Goal: Task Accomplishment & Management: Manage account settings

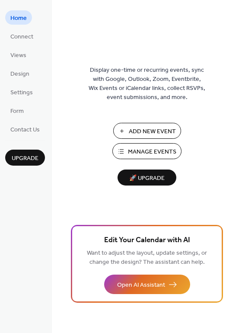
click at [149, 151] on span "Manage Events" at bounding box center [152, 151] width 48 height 9
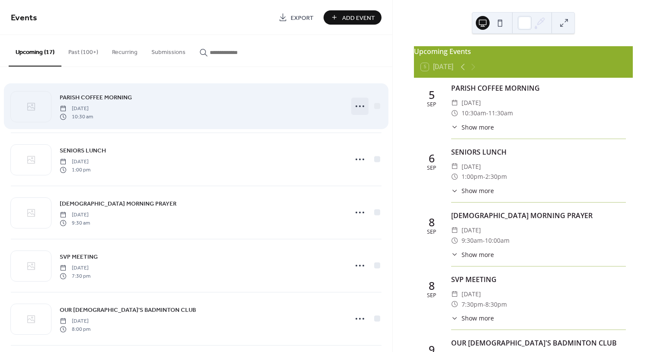
click at [355, 105] on icon at bounding box center [360, 106] width 14 height 14
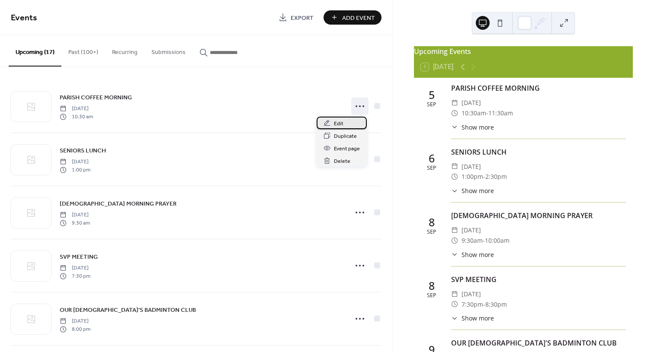
click at [336, 123] on span "Edit" at bounding box center [339, 123] width 10 height 9
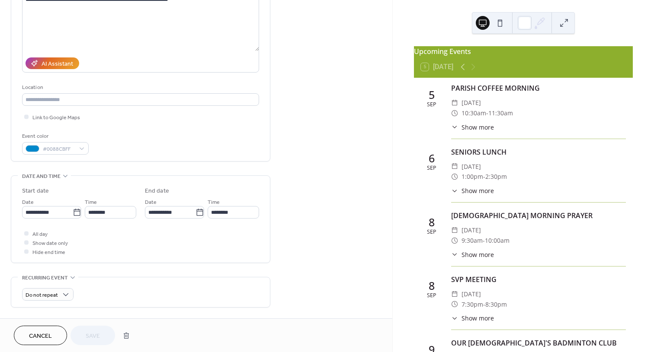
scroll to position [130, 0]
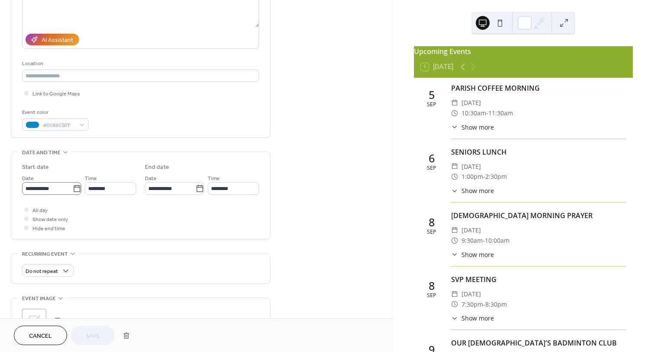
click at [75, 187] on icon at bounding box center [77, 188] width 6 height 7
click at [73, 187] on input "**********" at bounding box center [47, 188] width 51 height 13
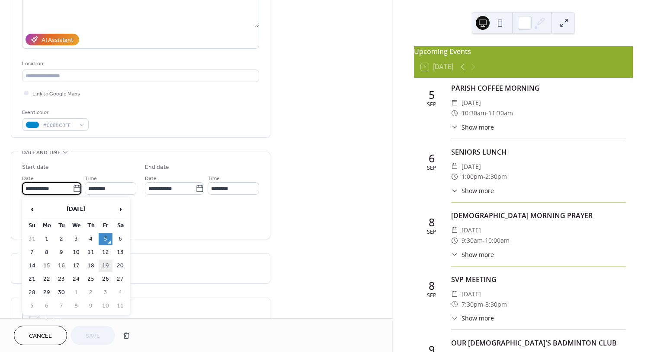
click at [106, 266] on td "19" at bounding box center [106, 266] width 14 height 13
type input "**********"
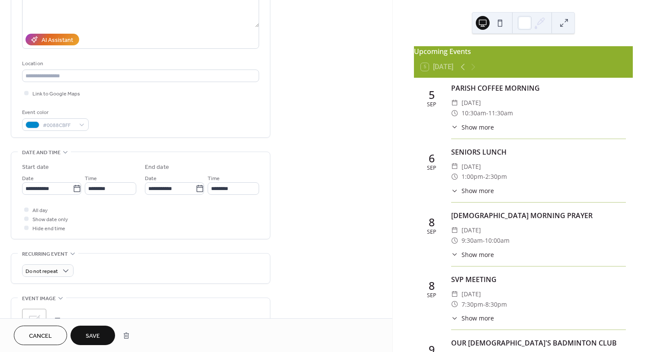
click at [99, 332] on span "Save" at bounding box center [93, 336] width 14 height 9
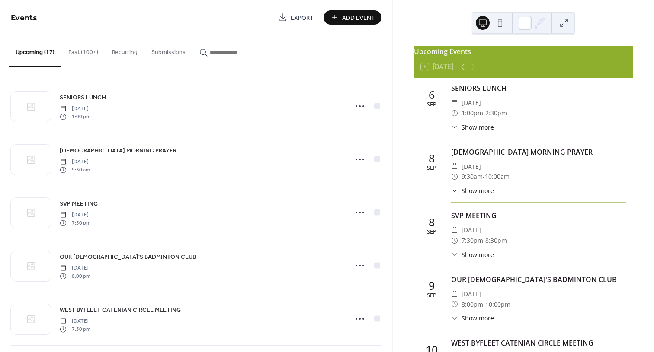
click at [74, 49] on button "Past (100+)" at bounding box center [83, 50] width 44 height 31
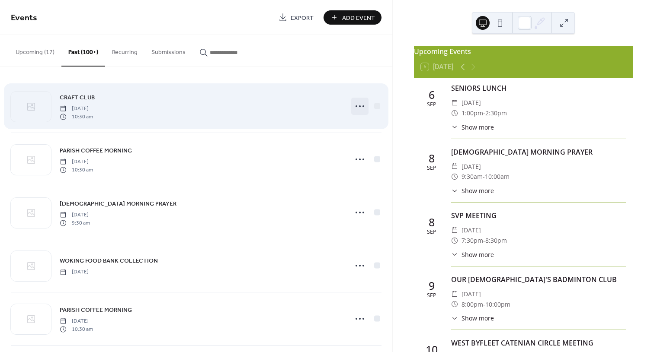
click at [359, 106] on icon at bounding box center [360, 106] width 14 height 14
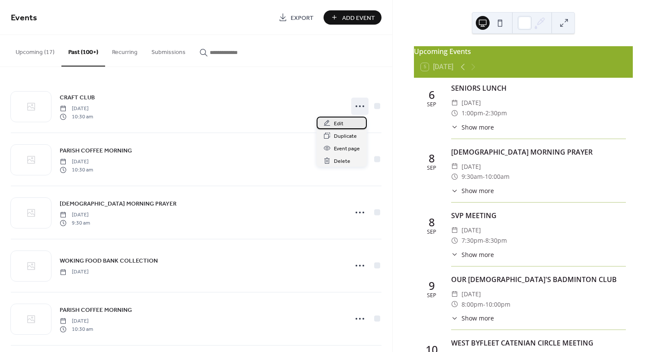
click at [338, 122] on span "Edit" at bounding box center [339, 123] width 10 height 9
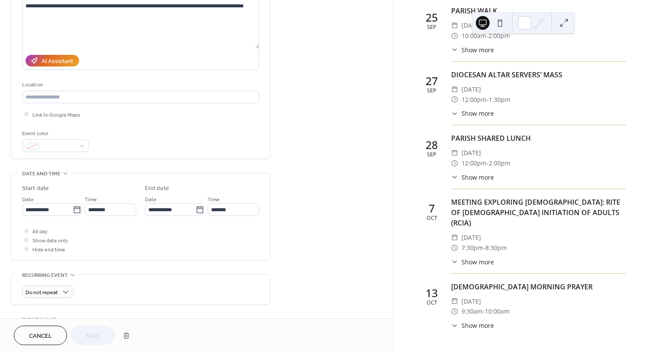
scroll to position [173, 0]
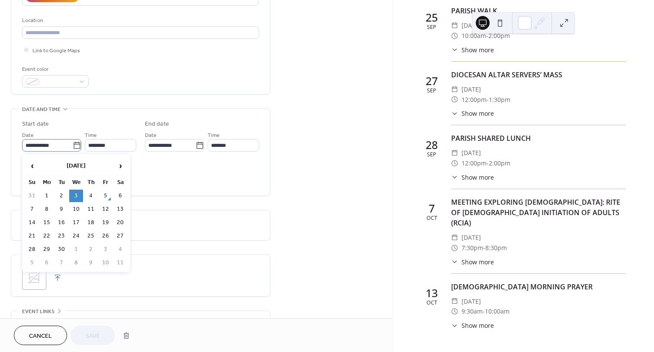
click at [77, 147] on icon at bounding box center [77, 145] width 9 height 9
click at [73, 147] on input "**********" at bounding box center [47, 145] width 51 height 13
click at [117, 167] on span "›" at bounding box center [120, 165] width 13 height 17
click at [73, 195] on td "1" at bounding box center [76, 196] width 14 height 13
type input "**********"
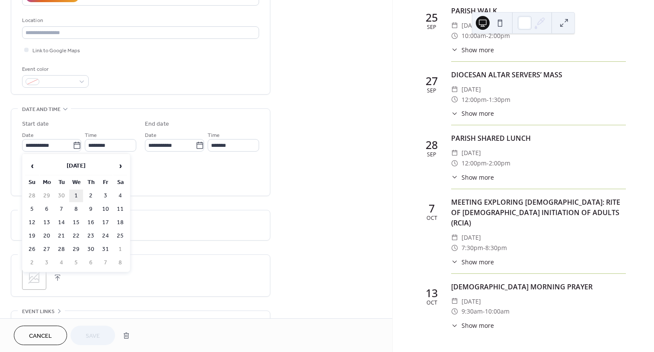
type input "**********"
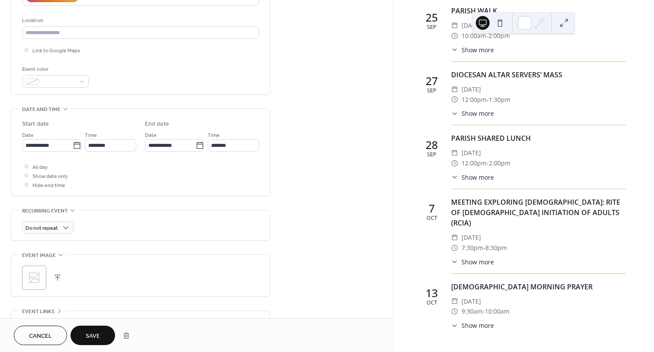
click at [99, 332] on span "Save" at bounding box center [93, 336] width 14 height 9
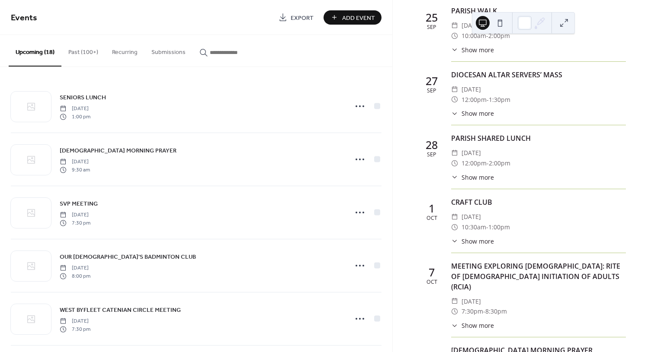
click at [87, 49] on button "Past (100+)" at bounding box center [83, 50] width 44 height 31
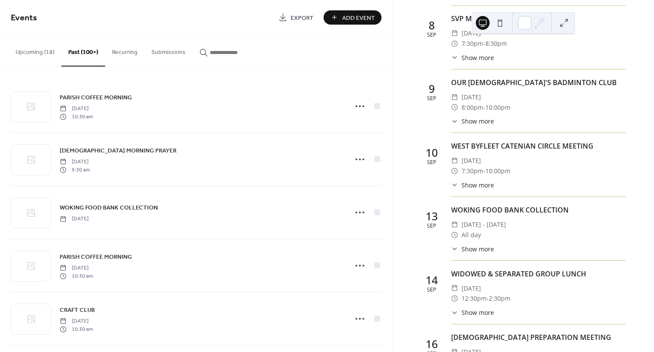
scroll to position [259, 0]
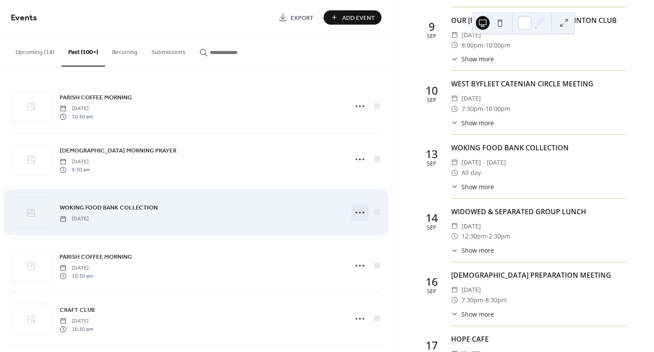
click at [359, 216] on icon at bounding box center [360, 213] width 14 height 14
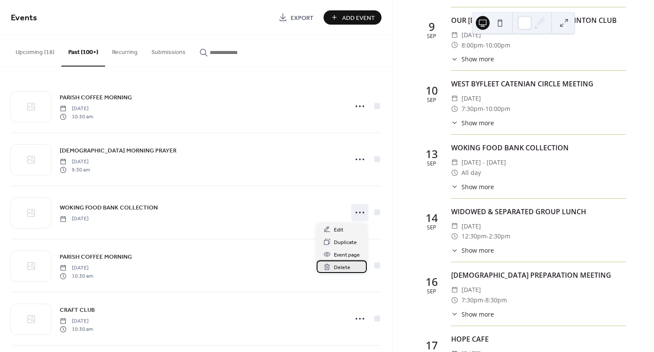
click at [347, 267] on span "Delete" at bounding box center [342, 267] width 16 height 9
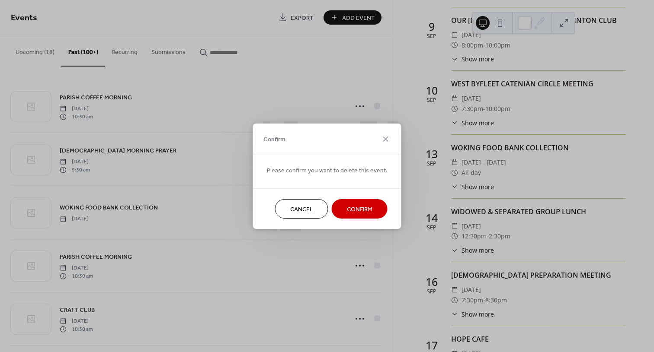
click at [353, 206] on span "Confirm" at bounding box center [360, 209] width 26 height 9
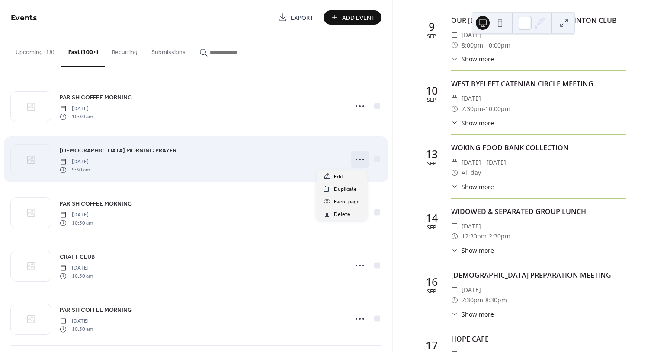
click at [359, 159] on circle at bounding box center [360, 160] width 2 height 2
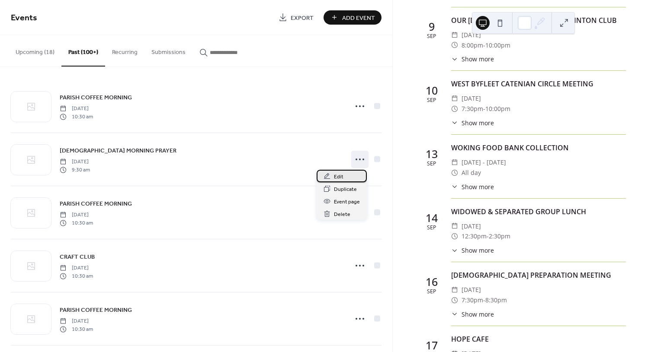
click at [344, 178] on div "Edit" at bounding box center [342, 176] width 50 height 13
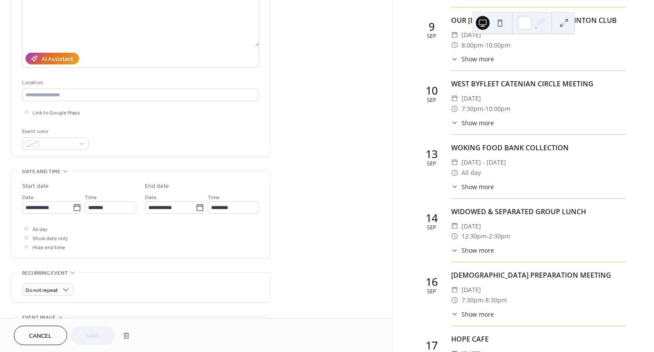
scroll to position [130, 0]
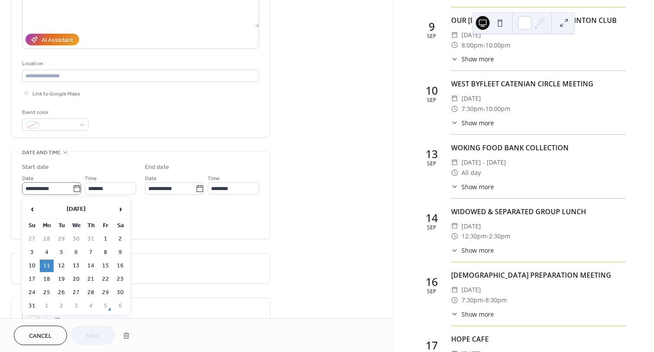
click at [76, 188] on icon at bounding box center [77, 189] width 9 height 9
click at [73, 188] on input "**********" at bounding box center [47, 188] width 51 height 13
click at [120, 211] on span "›" at bounding box center [120, 209] width 13 height 17
click at [46, 252] on td "8" at bounding box center [47, 252] width 14 height 13
type input "**********"
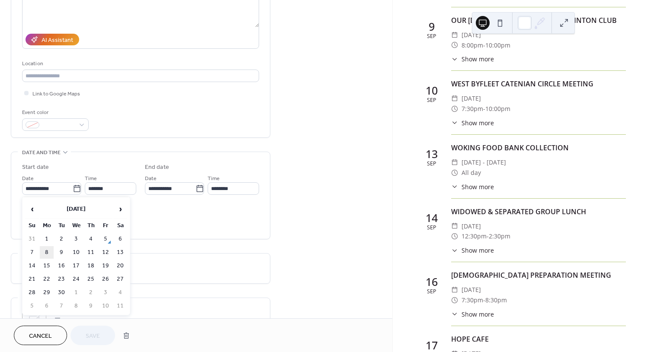
type input "**********"
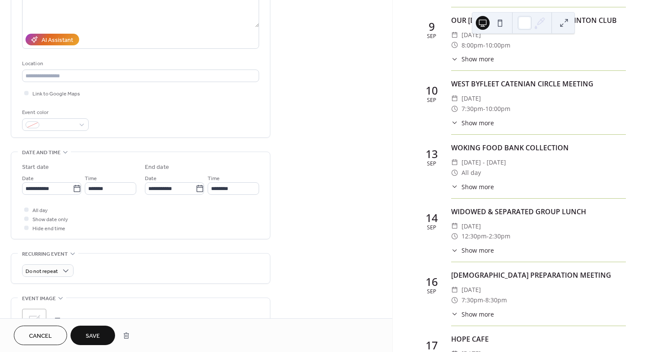
click at [85, 336] on button "Save" at bounding box center [92, 335] width 45 height 19
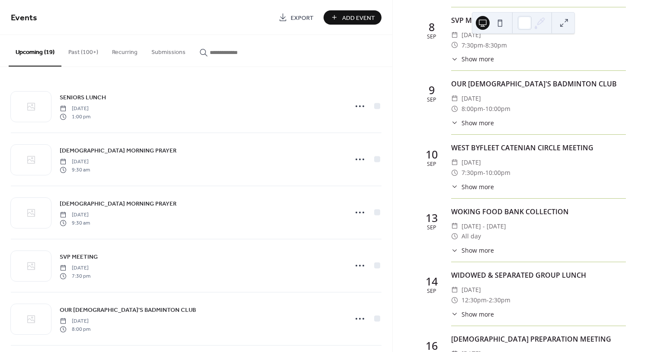
scroll to position [323, 0]
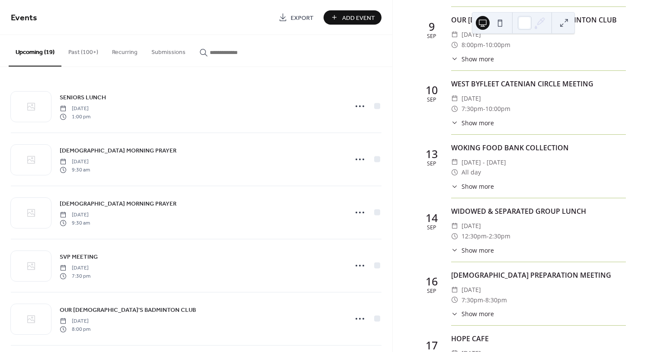
click at [87, 52] on button "Past (100+)" at bounding box center [83, 50] width 44 height 31
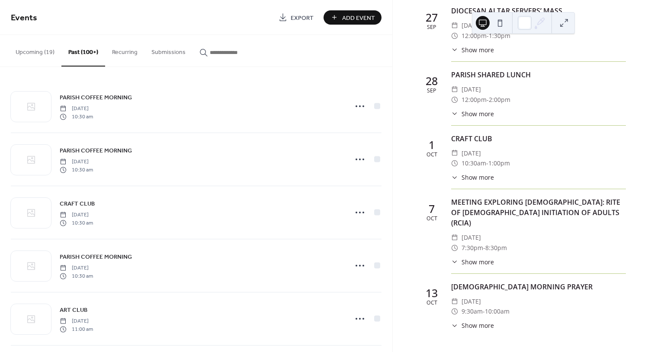
click at [24, 47] on button "Upcoming (19)" at bounding box center [35, 50] width 53 height 31
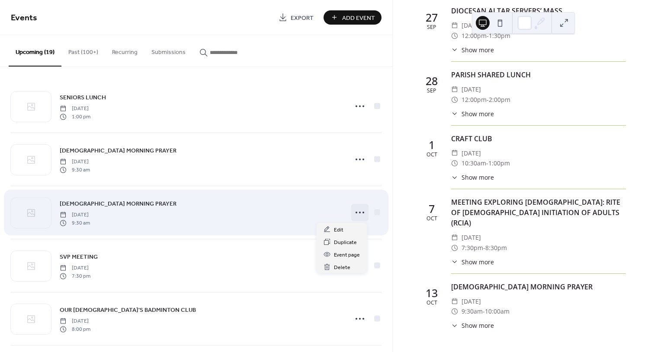
click at [355, 213] on circle at bounding box center [356, 213] width 2 height 2
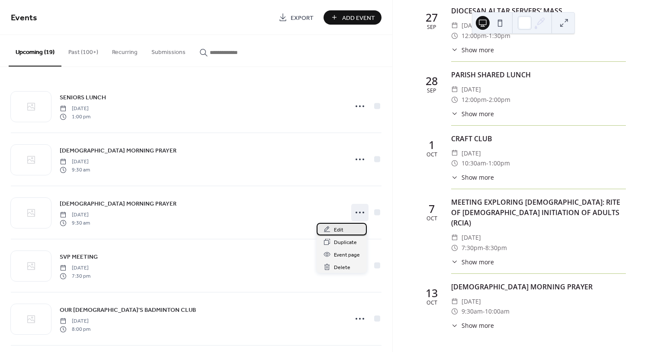
click at [339, 229] on span "Edit" at bounding box center [339, 230] width 10 height 9
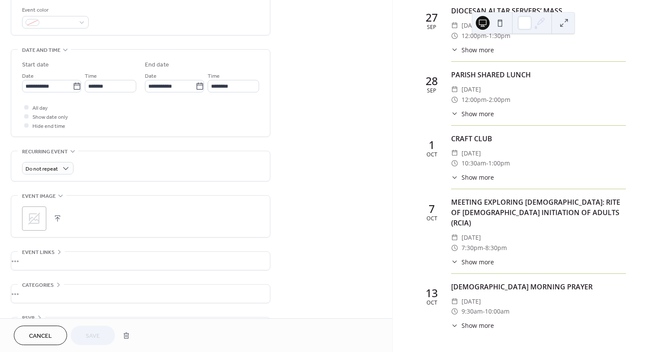
scroll to position [259, 0]
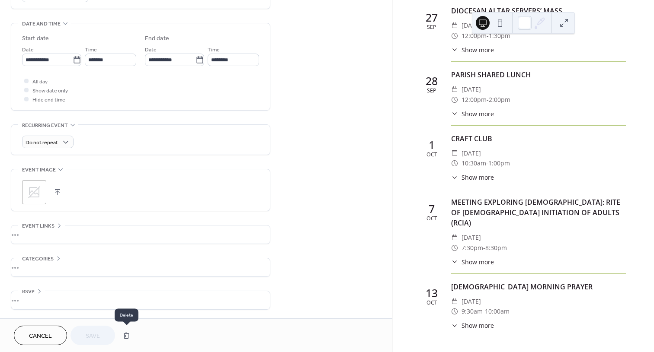
click at [126, 336] on button "button" at bounding box center [126, 335] width 16 height 17
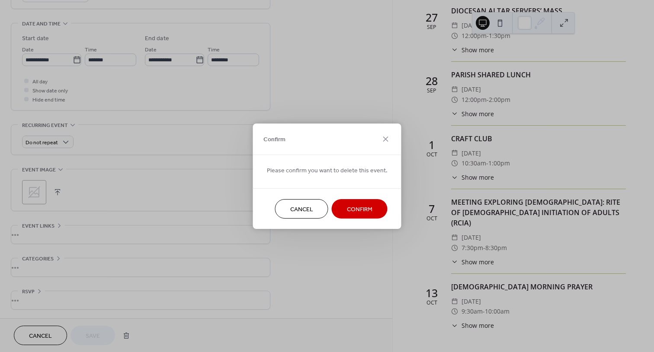
click at [348, 209] on span "Confirm" at bounding box center [360, 209] width 26 height 9
